Goal: Check status: Check status

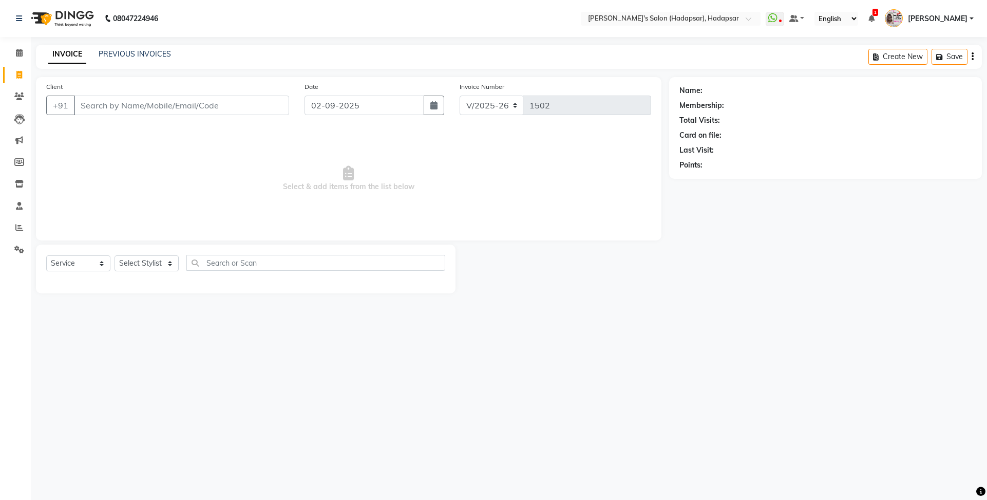
select select "108"
select select "service"
select select "9451"
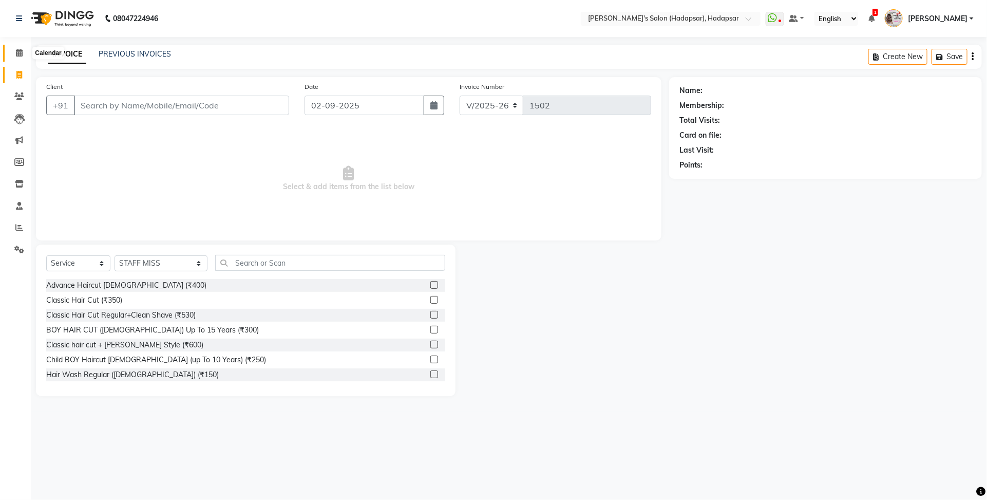
click at [16, 52] on icon at bounding box center [19, 53] width 7 height 8
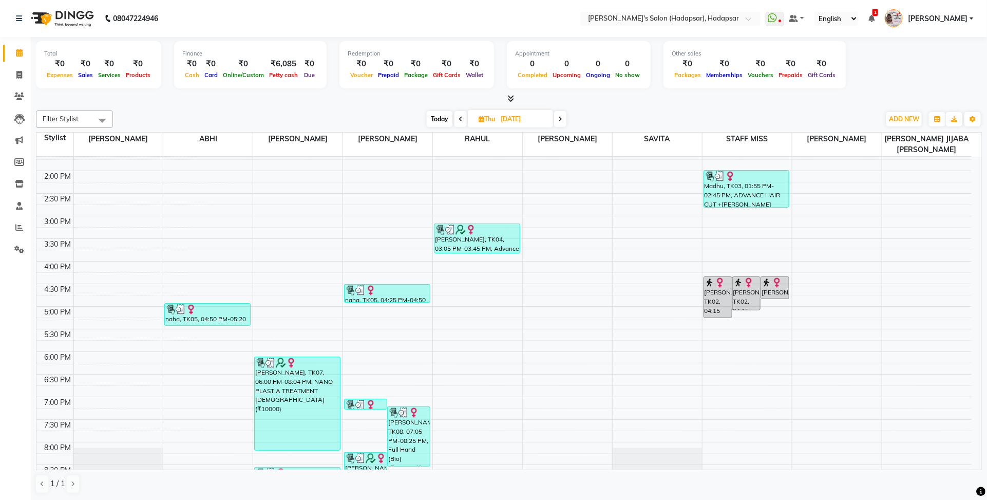
scroll to position [418, 0]
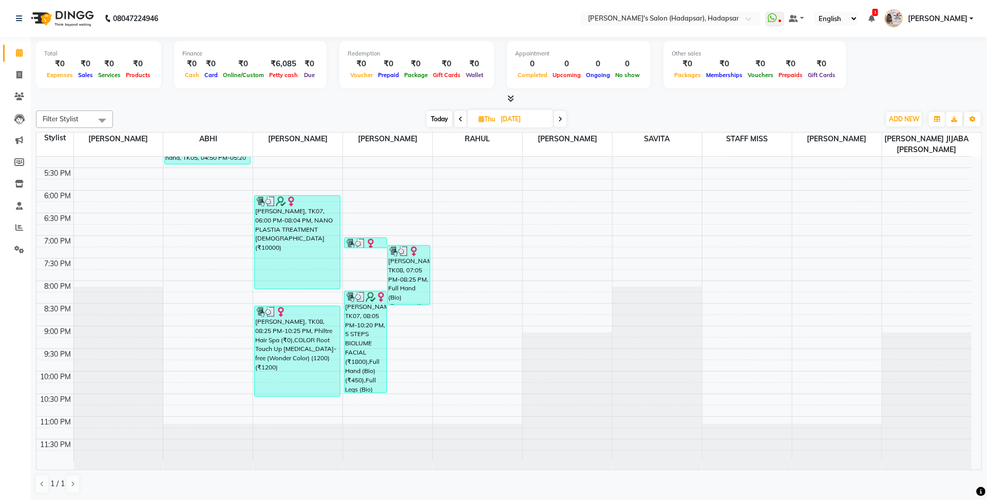
click at [430, 116] on span "Today" at bounding box center [440, 119] width 26 height 16
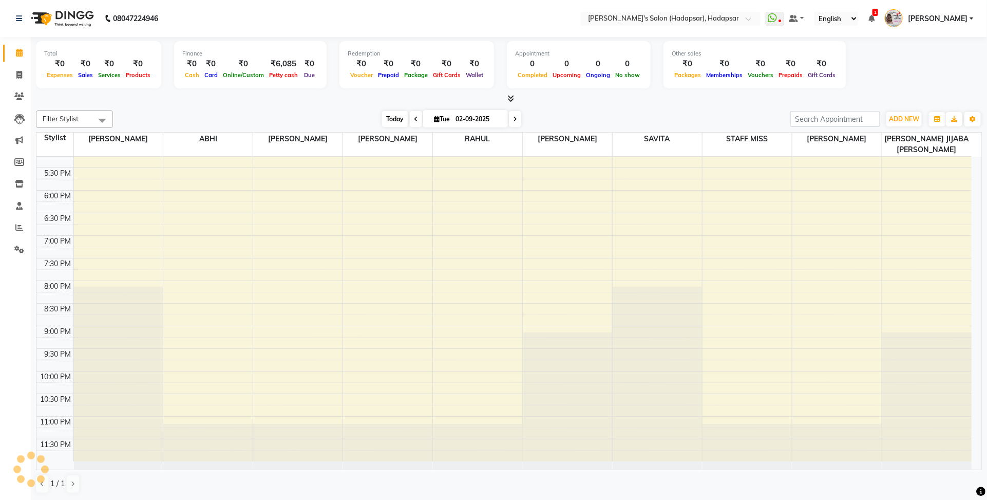
scroll to position [137, 0]
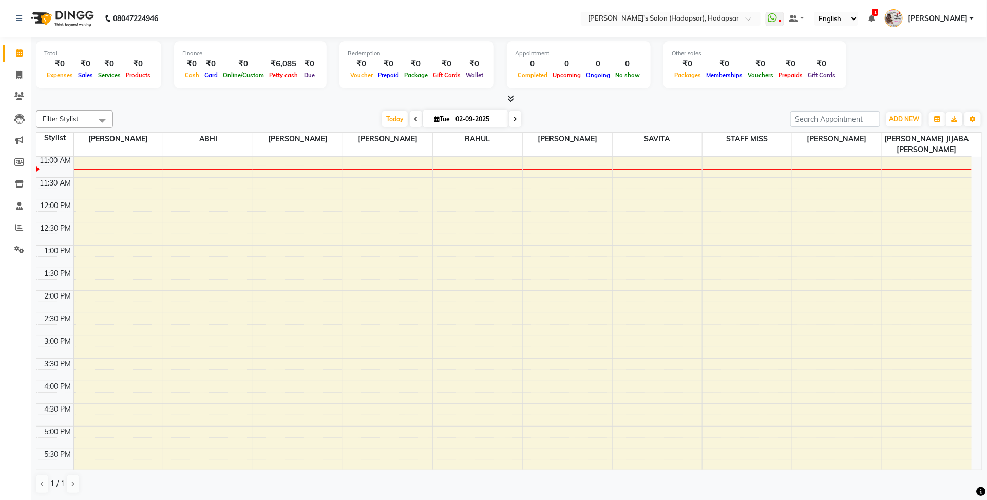
click at [418, 120] on span at bounding box center [416, 119] width 12 height 16
type input "[DATE]"
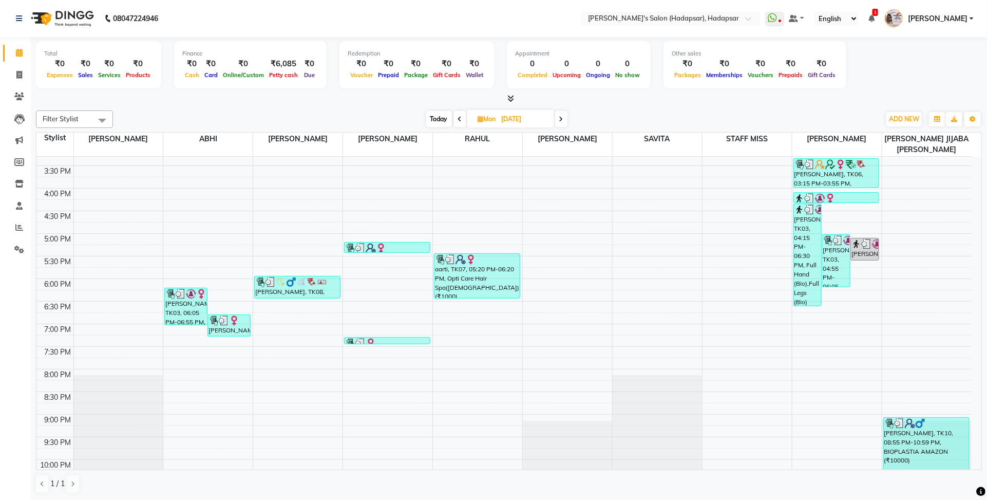
scroll to position [418, 0]
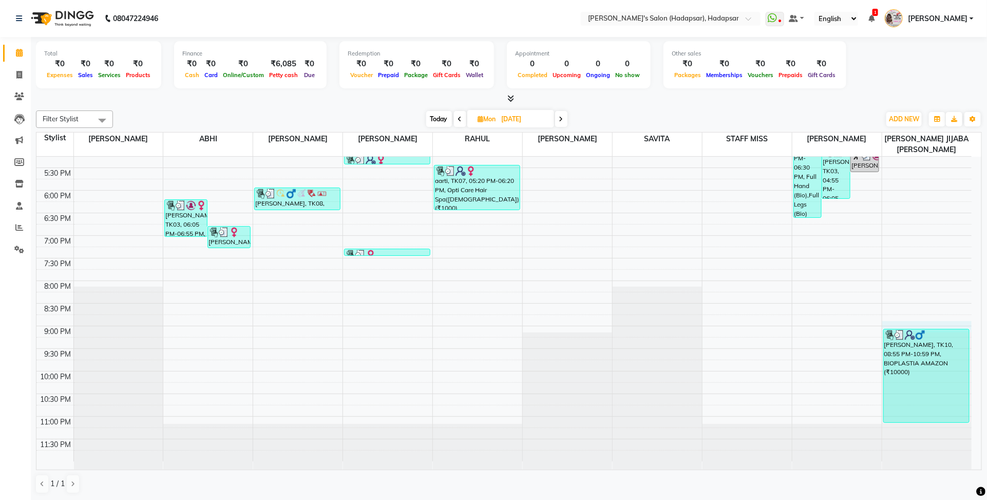
click at [920, 321] on div "8:00 AM 8:30 AM 9:00 AM 9:30 AM 10:00 AM 10:30 AM 11:00 AM 11:30 AM 12:00 PM 12…" at bounding box center [503, 100] width 935 height 722
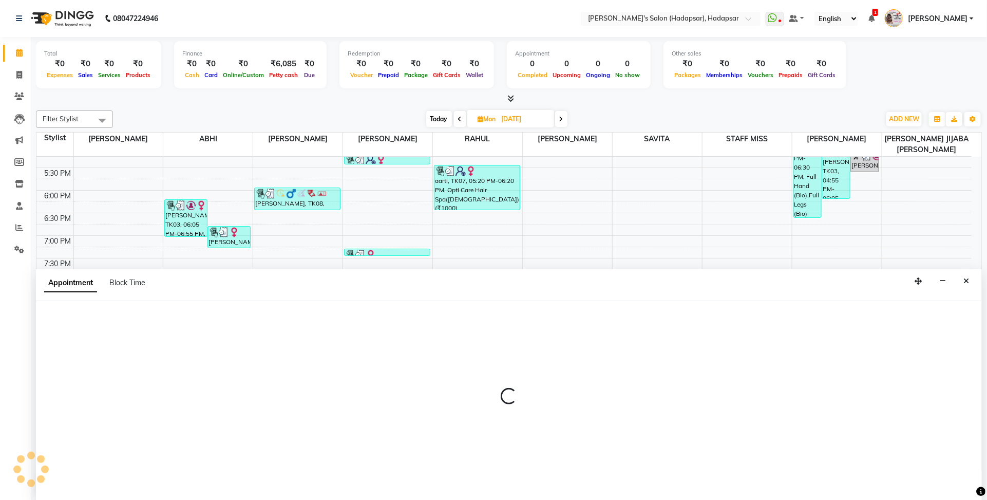
click at [940, 358] on div at bounding box center [509, 400] width 946 height 199
select select "85655"
select select "tentative"
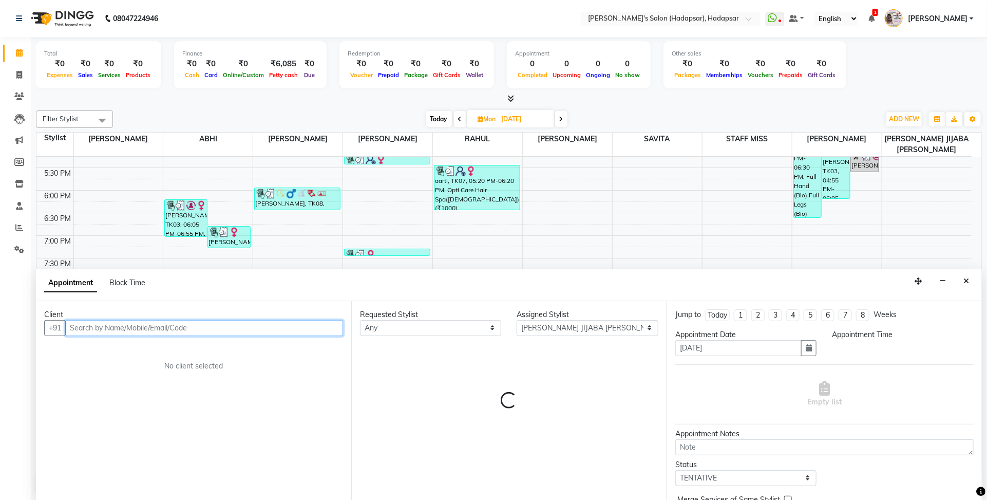
select select "1245"
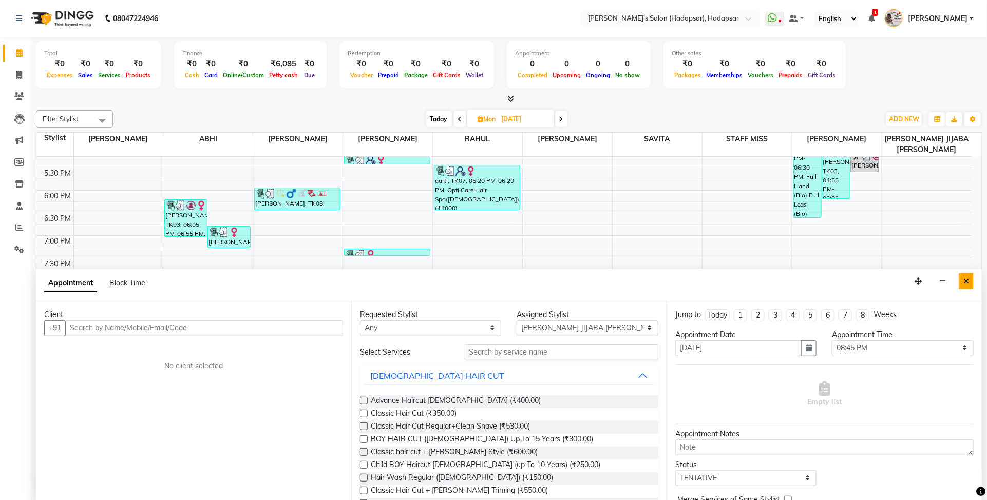
click at [961, 278] on button "Close" at bounding box center [966, 281] width 15 height 16
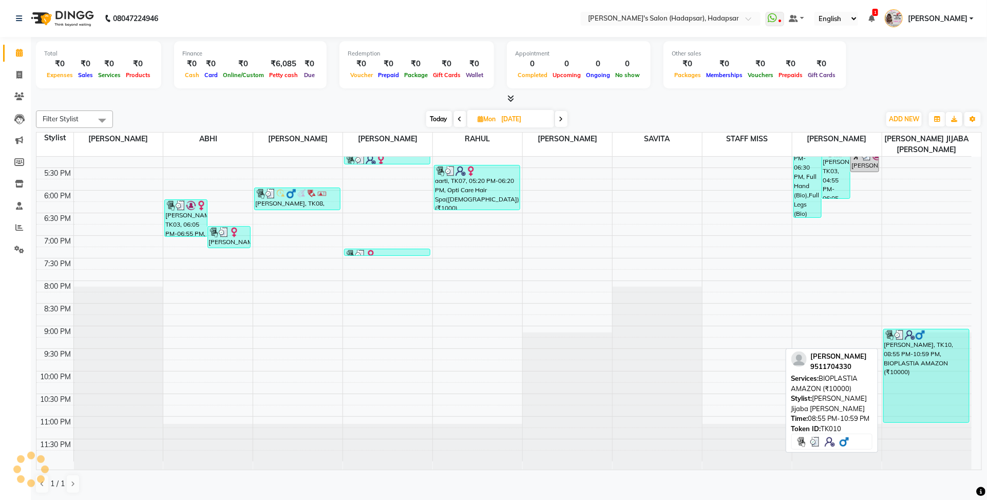
click at [931, 386] on div "[PERSON_NAME], TK10, 08:55 PM-10:59 PM, BIOPLASTIA AMAZON (₹10000)" at bounding box center [926, 375] width 85 height 93
select select "3"
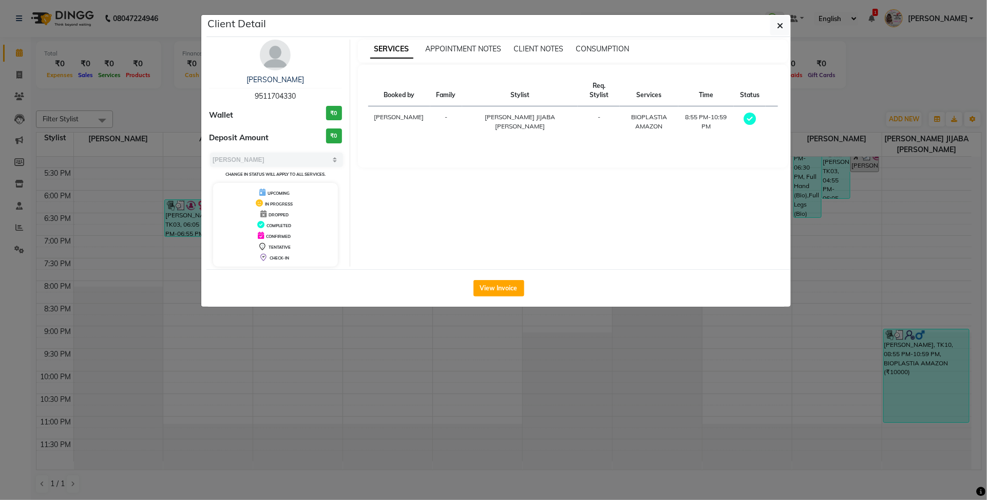
click at [482, 276] on div "View Invoice" at bounding box center [498, 287] width 584 height 37
click at [483, 283] on button "View Invoice" at bounding box center [498, 288] width 51 height 16
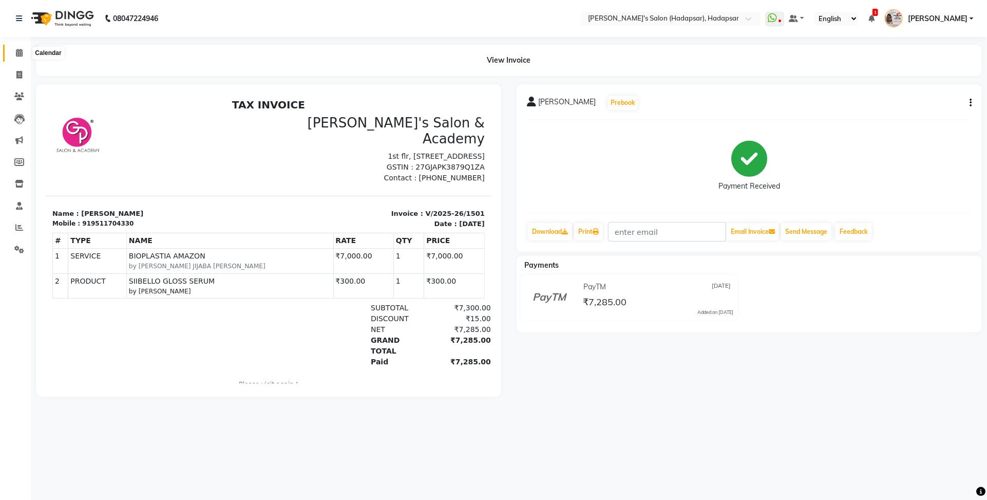
click at [18, 53] on icon at bounding box center [19, 53] width 7 height 8
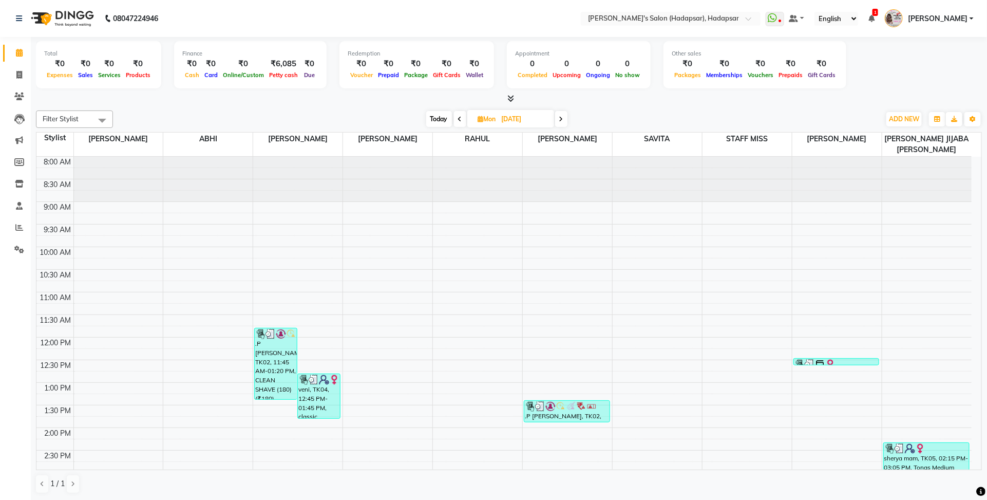
click at [445, 116] on span "Today" at bounding box center [439, 119] width 26 height 16
type input "02-09-2025"
